Goal: Check status: Check status

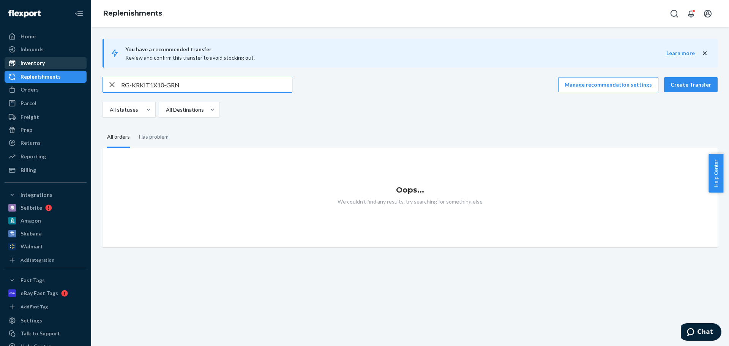
type input "RG-KRKIT1X10-GRN"
click at [44, 65] on div "Inventory" at bounding box center [45, 63] width 80 height 11
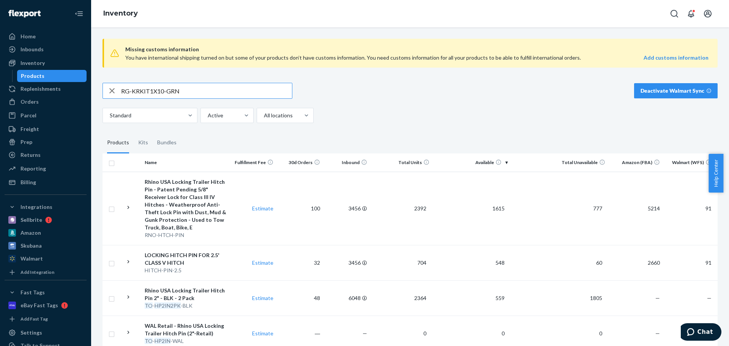
type input "RG-KRKIT1X10-GRN"
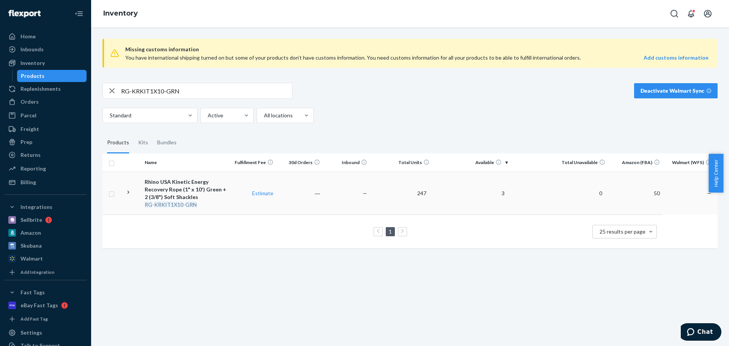
click at [183, 190] on div "Rhino USA Kinetic Energy Recovery Rope (1" x 10') Green + 2 (3/8") Soft Shackles" at bounding box center [186, 189] width 82 height 23
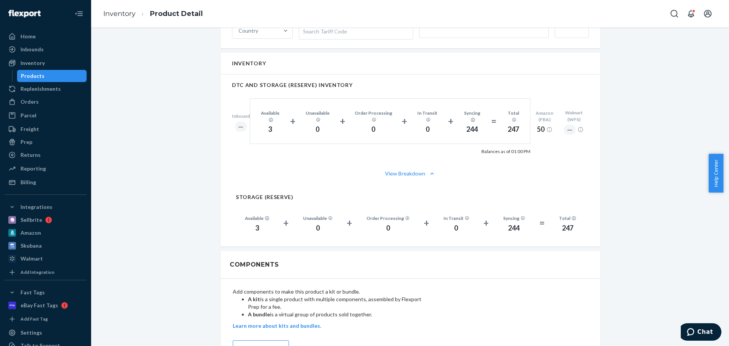
scroll to position [380, 0]
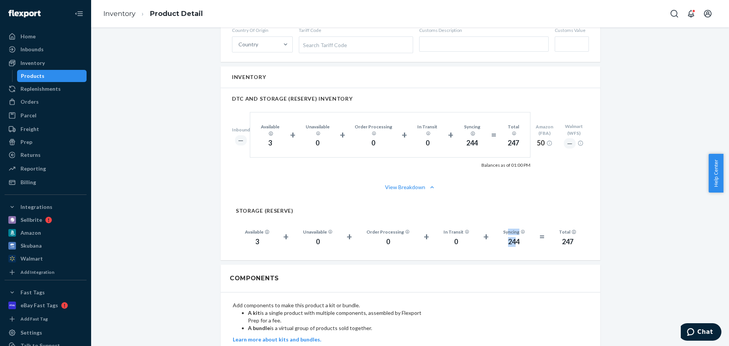
drag, startPoint x: 506, startPoint y: 232, endPoint x: 514, endPoint y: 248, distance: 17.3
click at [514, 248] on div "Available 3 + Unavailable 0 + Order Processing 0 + In Transit 0 + Syncing 244 =…" at bounding box center [410, 236] width 349 height 38
